Goal: Task Accomplishment & Management: Complete application form

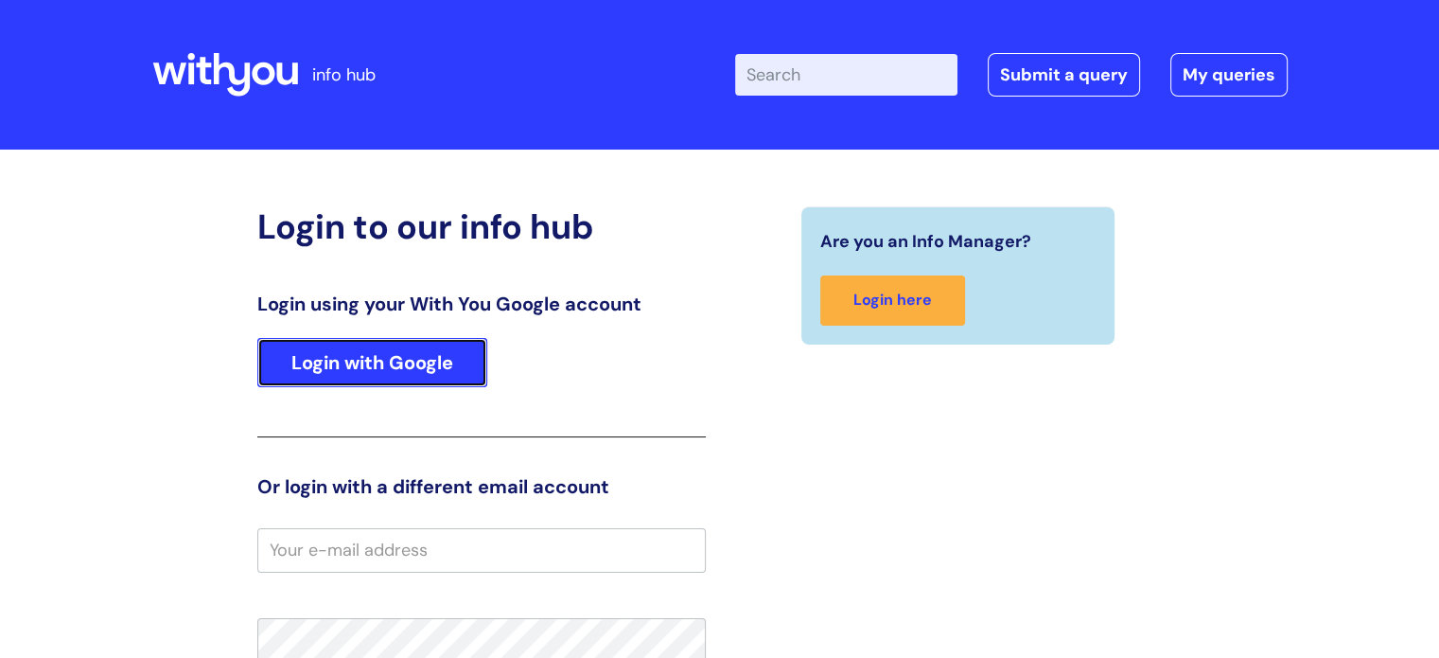
click at [326, 355] on link "Login with Google" at bounding box center [372, 362] width 230 height 49
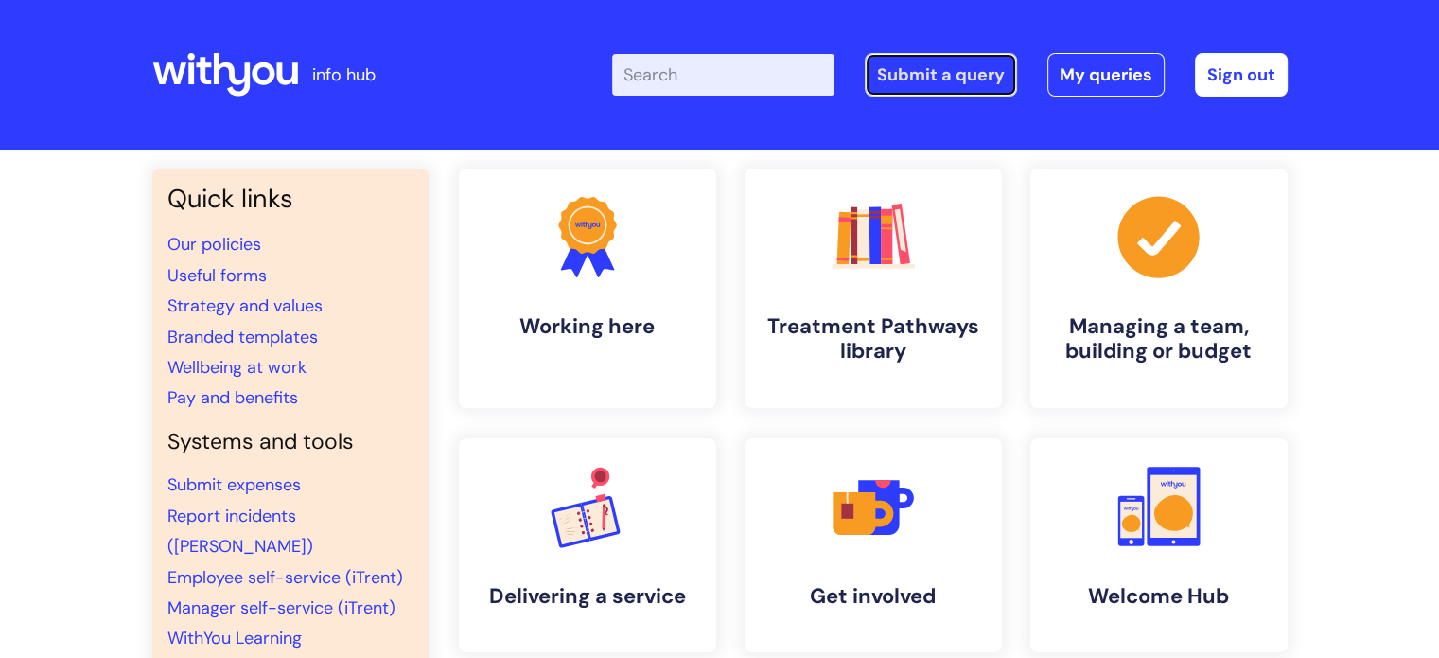
click at [953, 72] on link "Submit a query" at bounding box center [941, 75] width 152 height 44
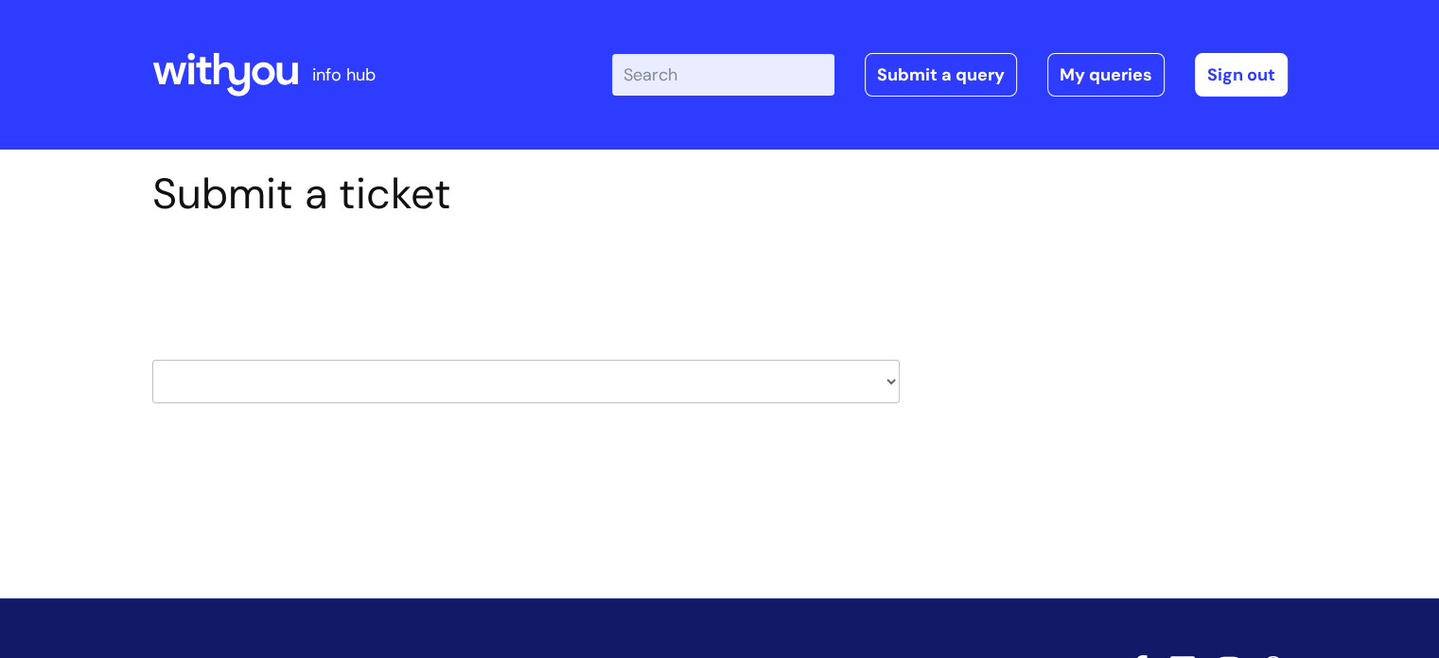
click at [876, 388] on select "HR / People IT and Support Clinical Drug Alerts Finance Accounts Data Support T…" at bounding box center [526, 382] width 748 height 44
select select "it_and_support"
click at [152, 360] on select "HR / People IT and Support Clinical Drug Alerts Finance Accounts Data Support T…" at bounding box center [526, 382] width 748 height 44
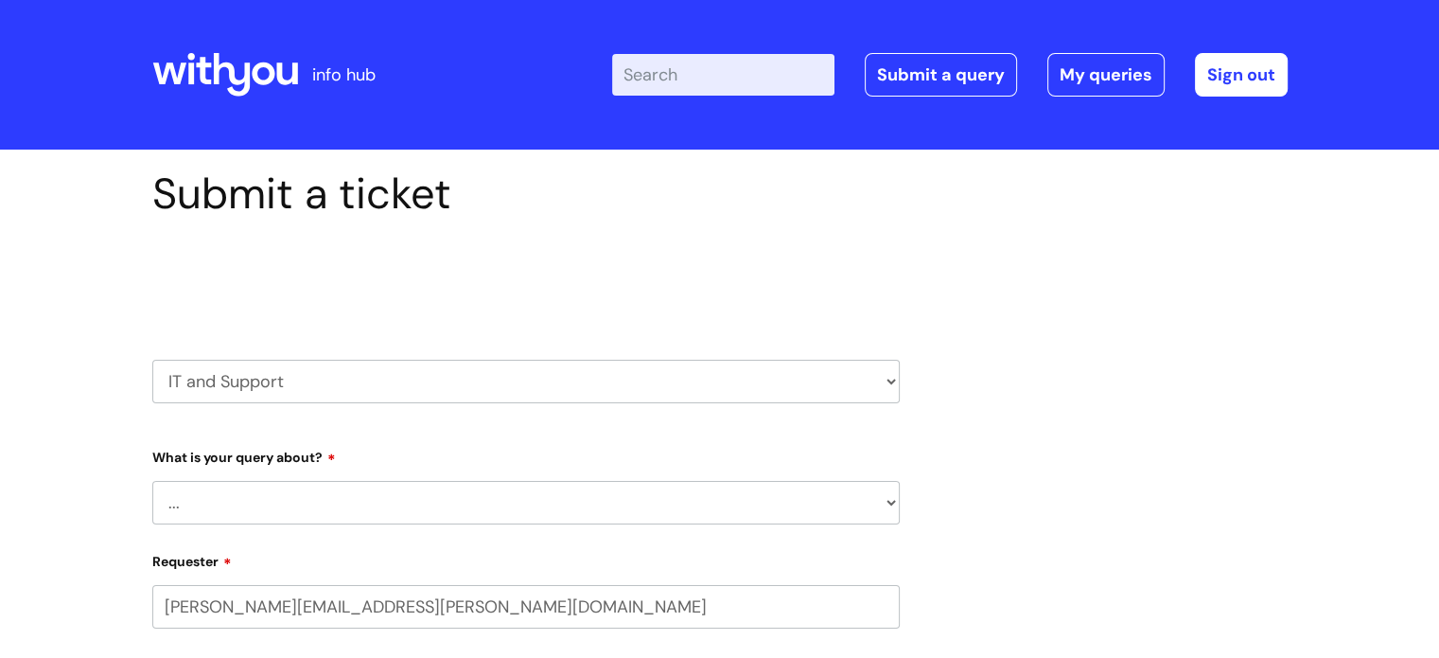
select select "80004286540"
click at [836, 499] on select "... Mobile Phone Reset & MFA Accounts, Starters and Leavers IT Hardware issue I…" at bounding box center [526, 503] width 748 height 44
select select "Something Else"
click at [152, 481] on select "... Mobile Phone Reset & MFA Accounts, Starters and Leavers IT Hardware issue I…" at bounding box center [526, 503] width 748 height 44
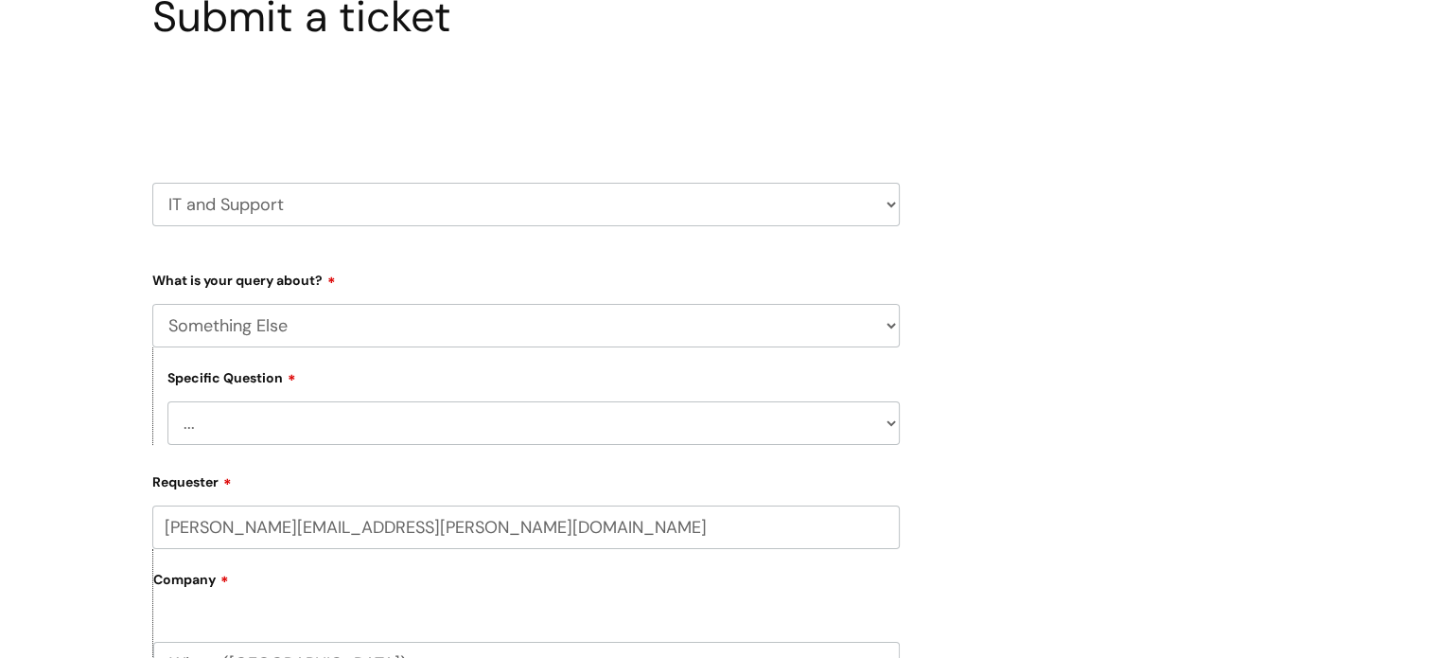
scroll to position [189, 0]
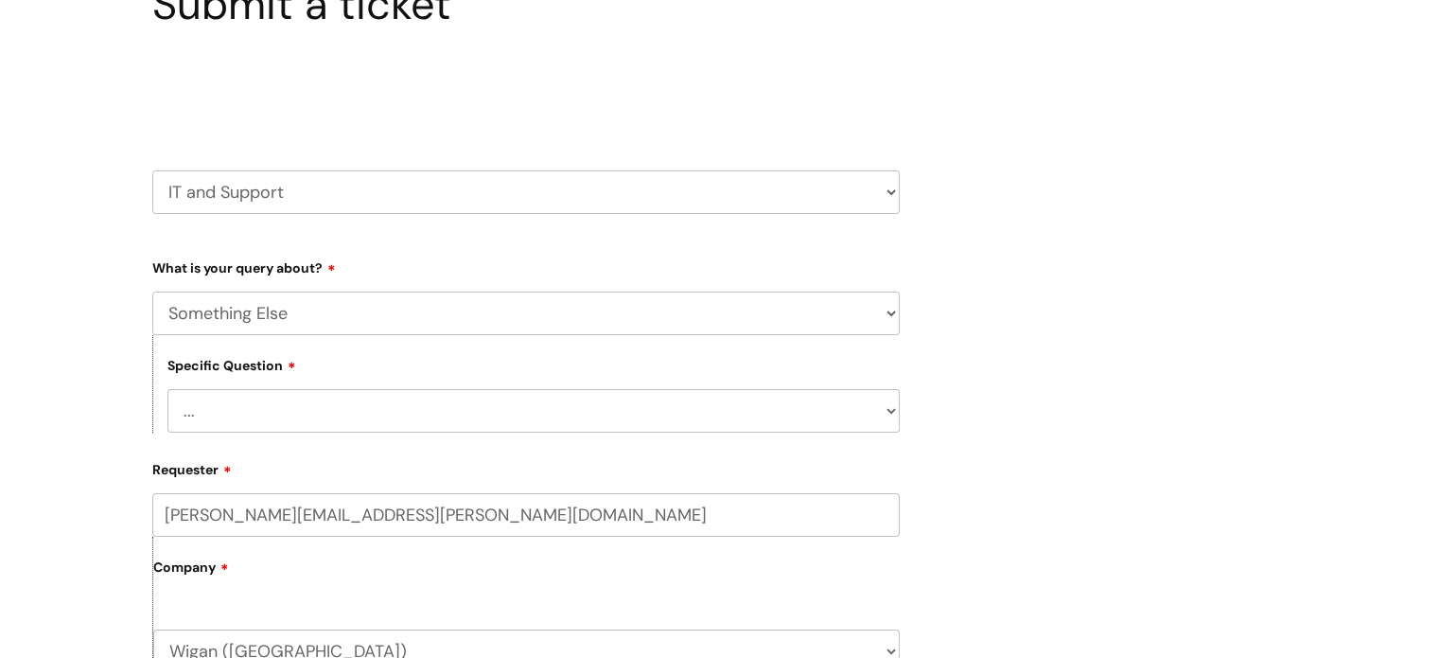
click at [346, 420] on select "... My problem is not listed" at bounding box center [533, 411] width 732 height 44
select select "My problem is not listed"
click at [167, 389] on select "... My problem is not listed" at bounding box center [533, 411] width 732 height 44
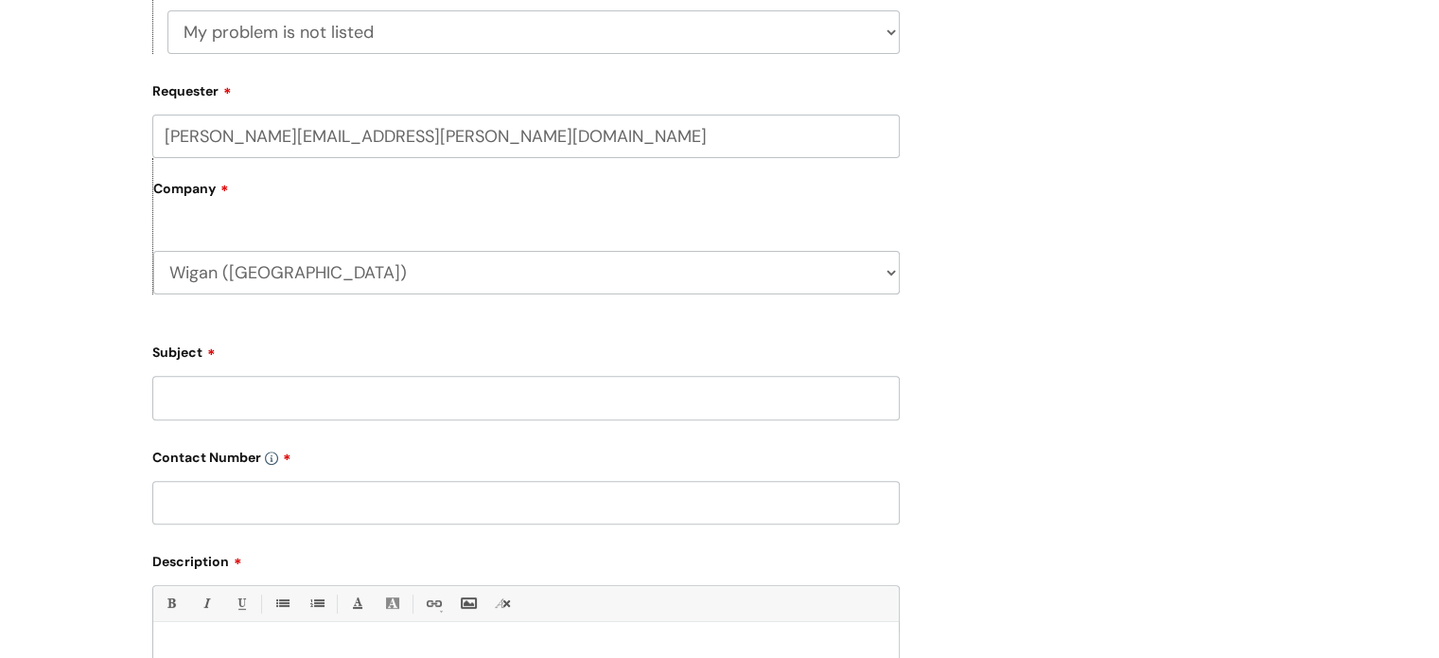
click at [233, 396] on input "Subject" at bounding box center [526, 398] width 748 height 44
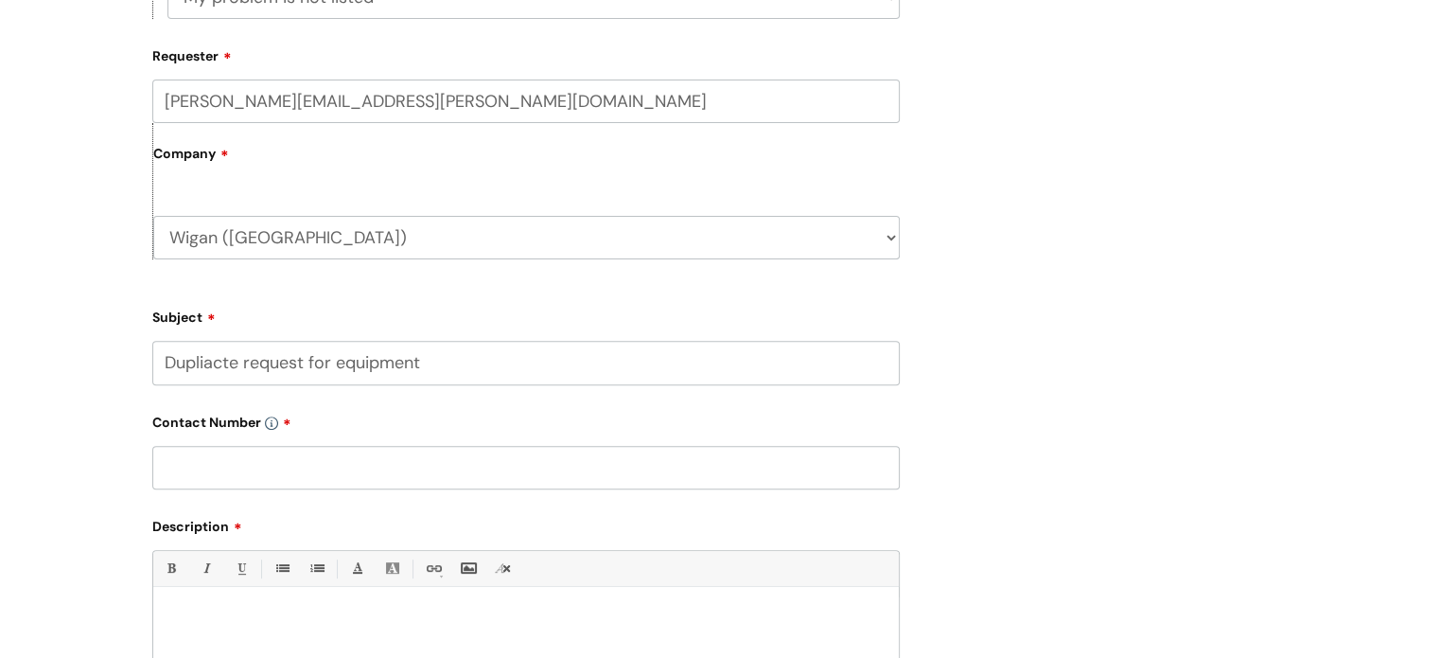
scroll to position [662, 0]
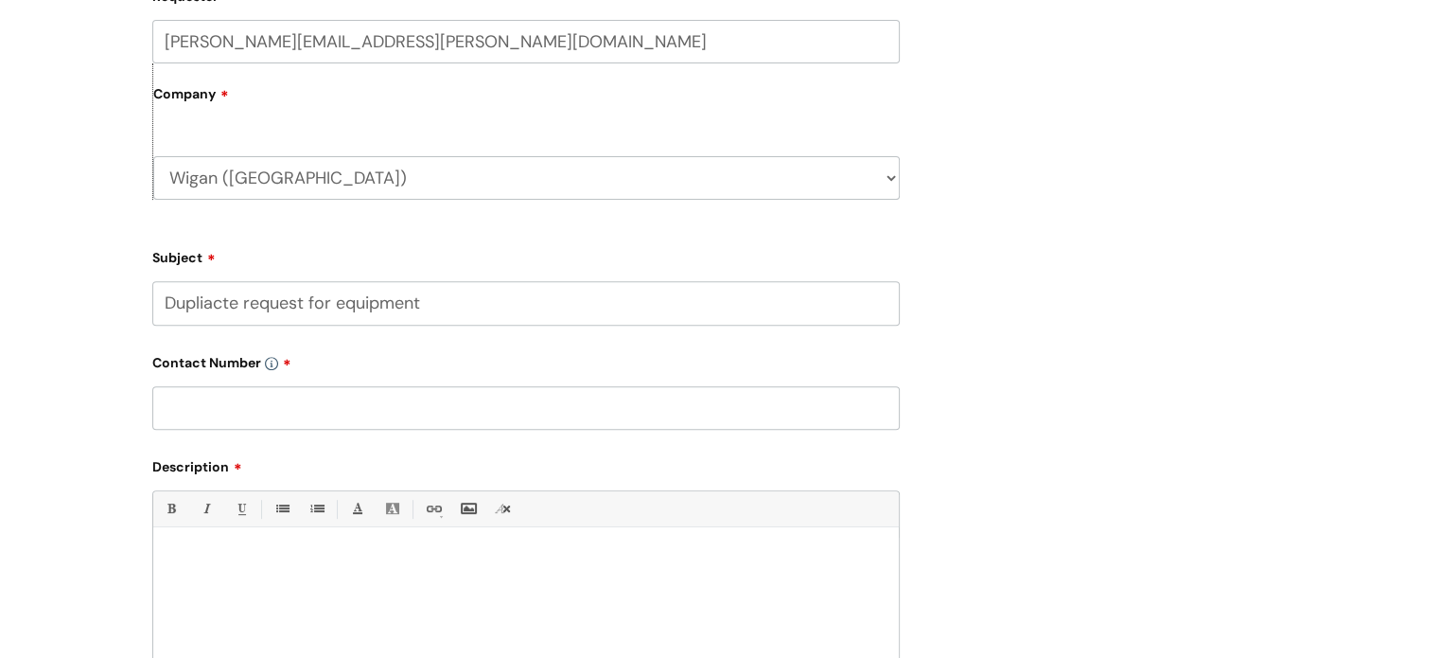
type input "Dupliacte request for equipment"
click at [184, 549] on div at bounding box center [526, 602] width 746 height 131
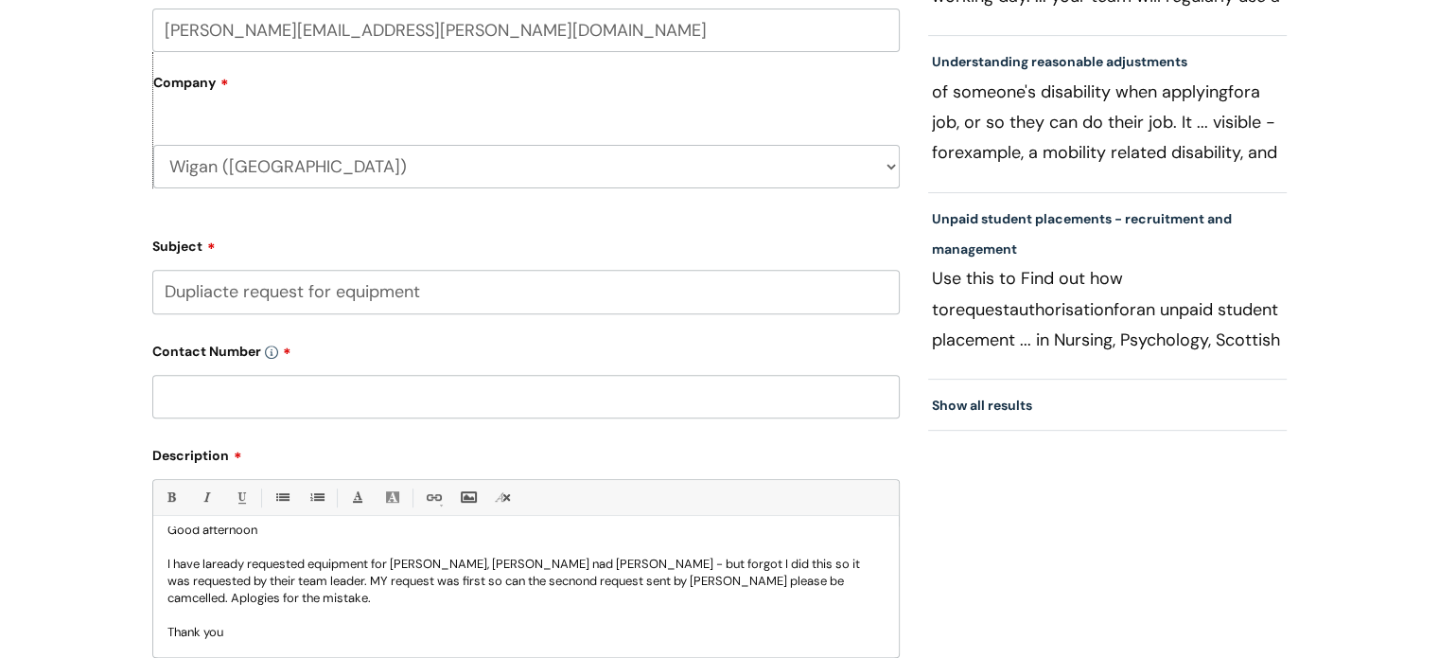
scroll to position [35, 0]
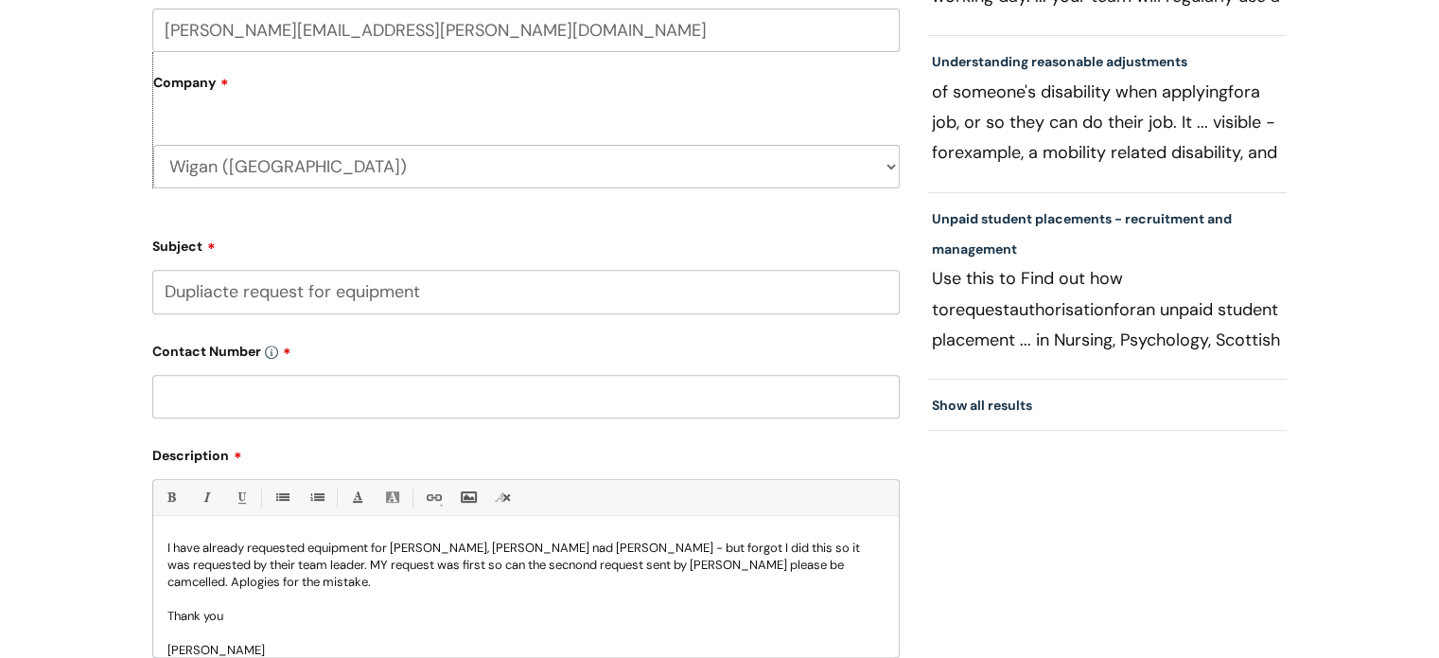
click at [196, 548] on p "I have already requested equipment for Lindsey Simpson, Tracey Pilkington nad L…" at bounding box center [525, 564] width 717 height 51
click at [201, 546] on p "I have already requested equipment for Lindsey Simpson, Tracey Pilkington nad L…" at bounding box center [525, 564] width 717 height 51
click at [626, 545] on p "I already requested equipment for Lindsey Simpson, Tracey Pilkington and Leah l…" at bounding box center [525, 564] width 717 height 51
click at [365, 561] on p "I already requested equipment for Lindsey Simpson, Tracey Pilkington and Leah L…" at bounding box center [525, 564] width 717 height 51
click at [262, 582] on p "I already requested equipment for Lindsey Simpson, Tracey Pilkington and Leah L…" at bounding box center [525, 564] width 717 height 51
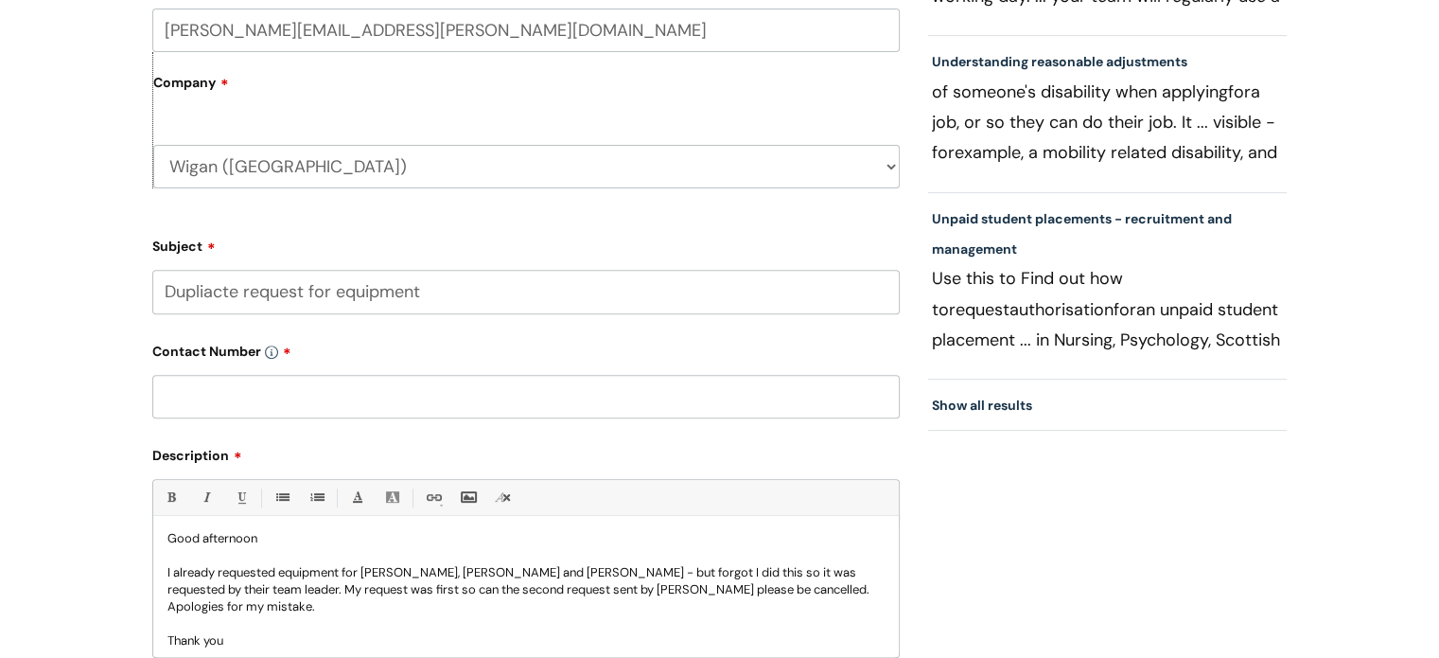
scroll to position [0, 0]
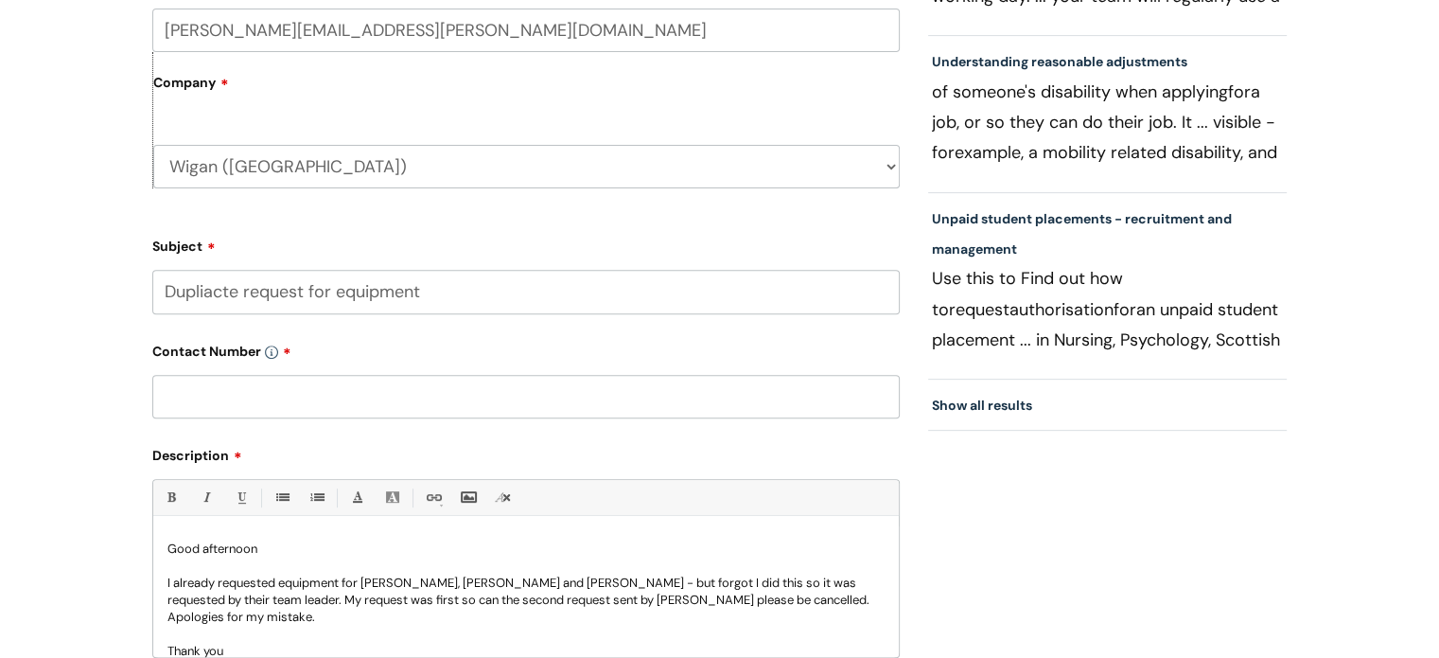
click at [212, 393] on input "text" at bounding box center [526, 397] width 748 height 44
paste input "07970830647"
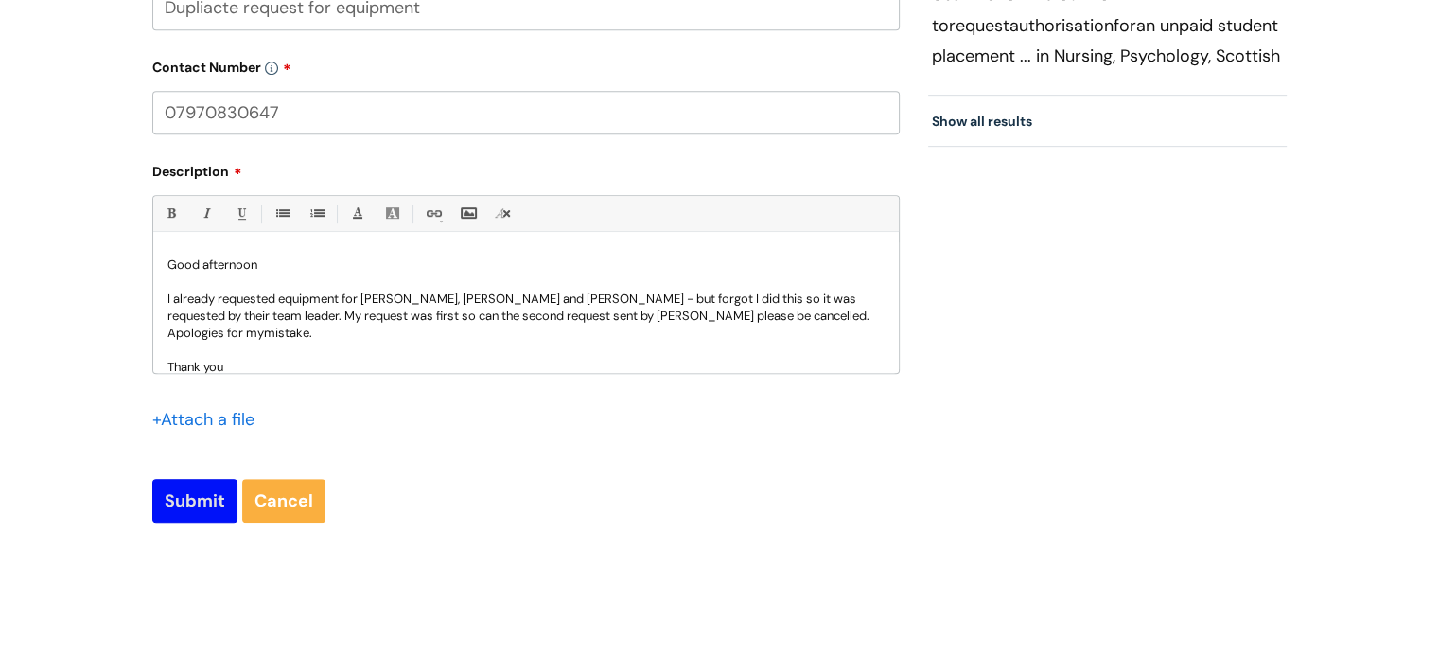
type input "07970830647"
click at [196, 500] on input "Submit" at bounding box center [194, 501] width 85 height 44
type input "Please Wait..."
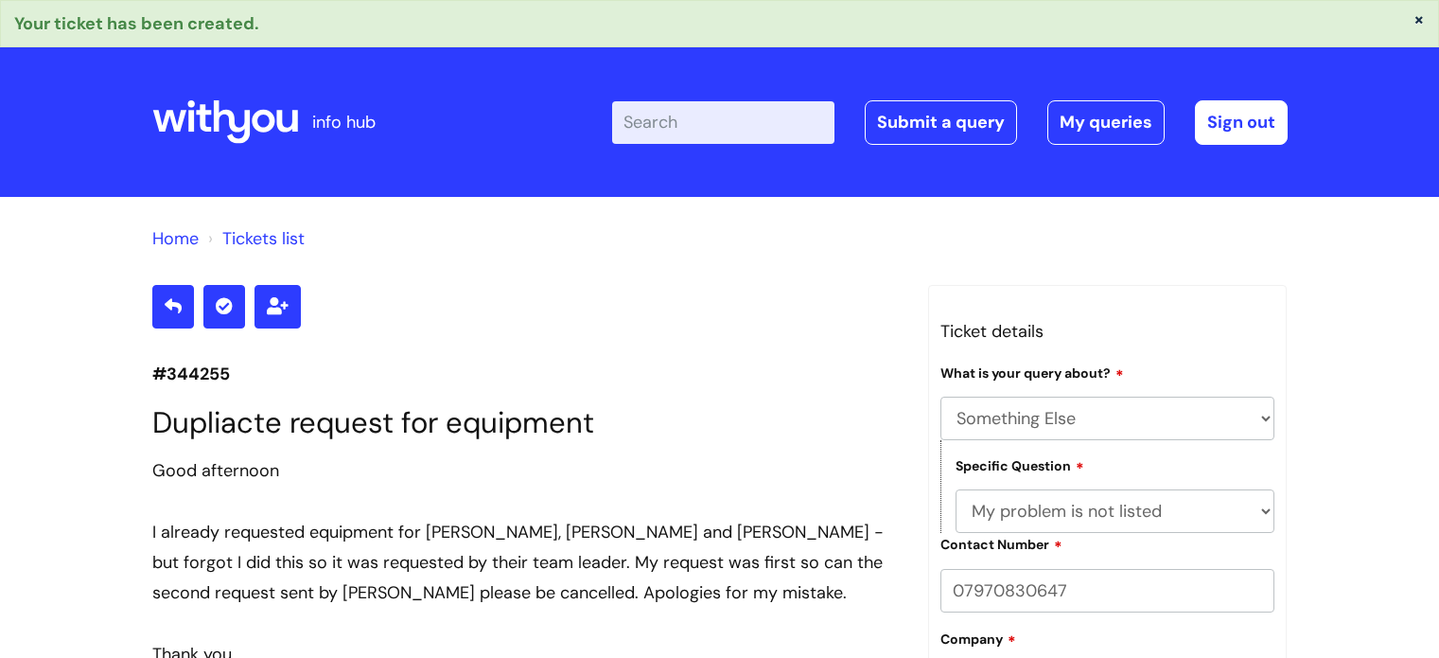
select select "Something Else"
select select "My problem is not listed"
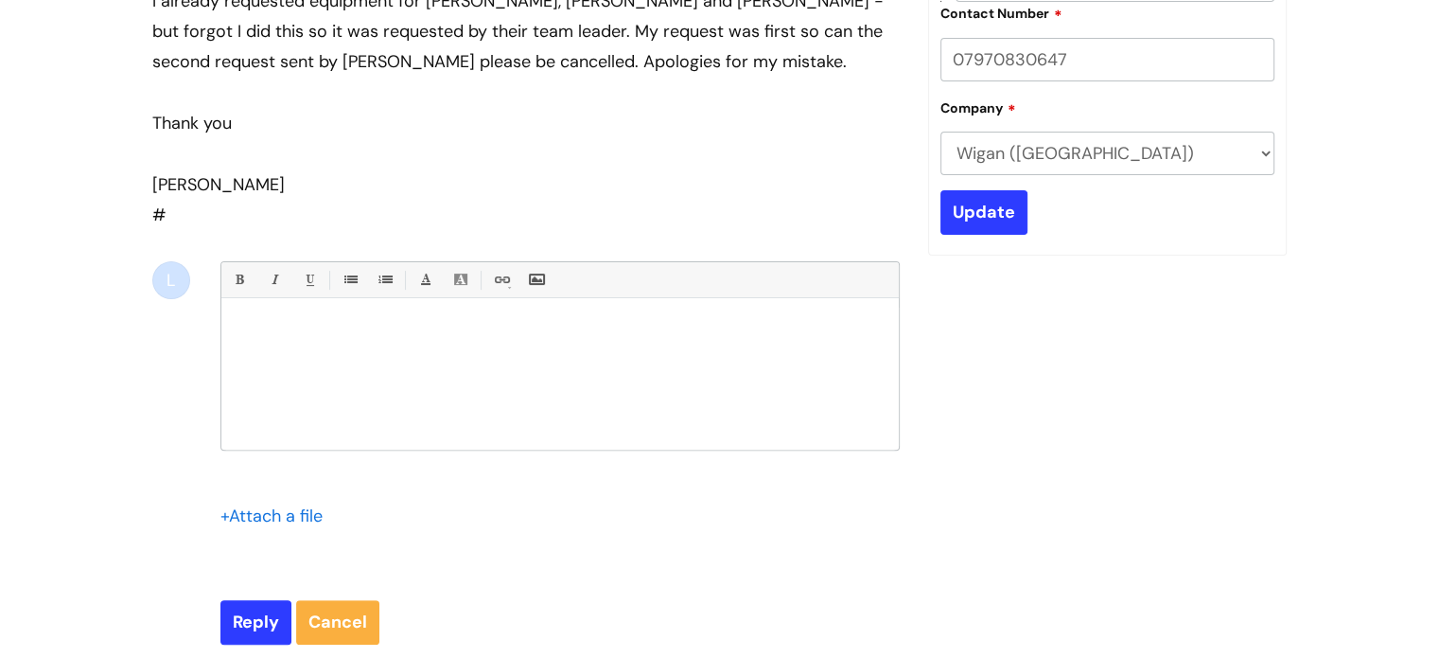
scroll to position [531, 0]
